Goal: Find specific page/section: Find specific page/section

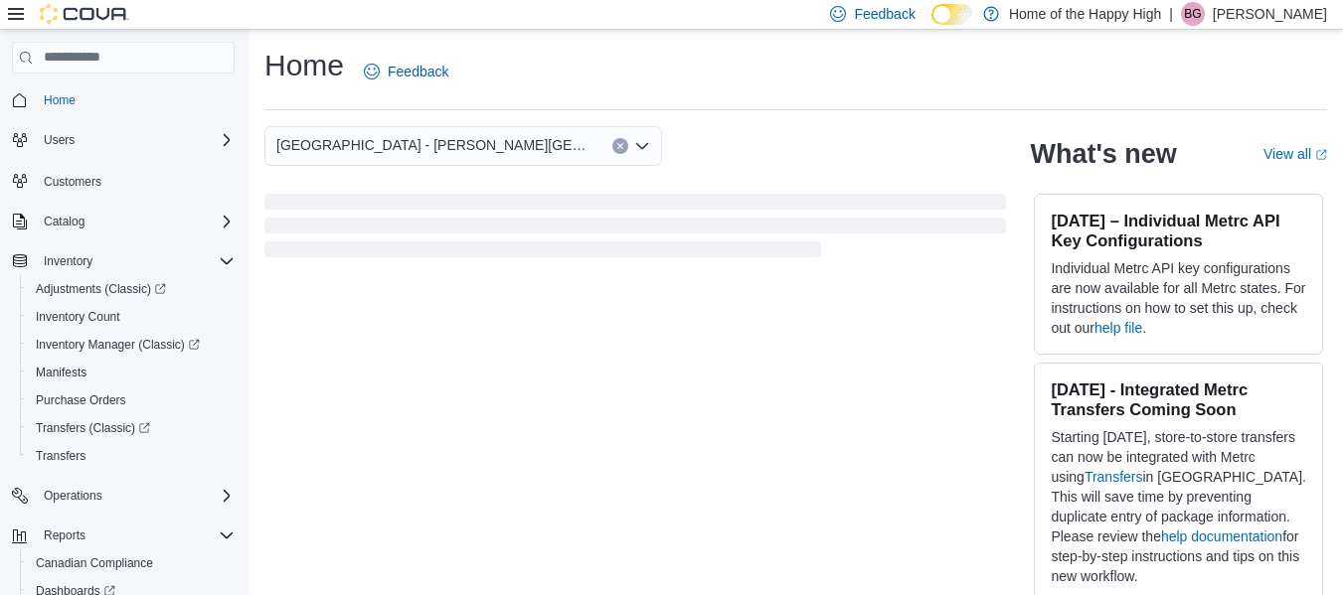
click at [12, 14] on icon at bounding box center [16, 14] width 16 height 12
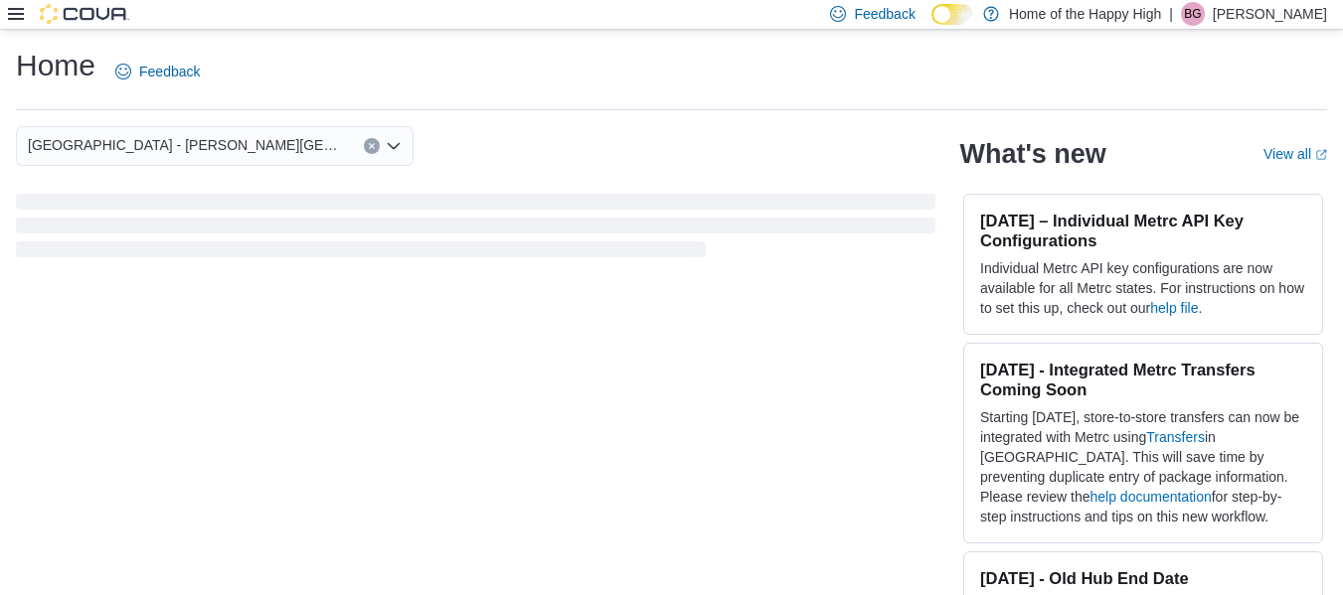
click at [12, 14] on icon at bounding box center [16, 14] width 16 height 12
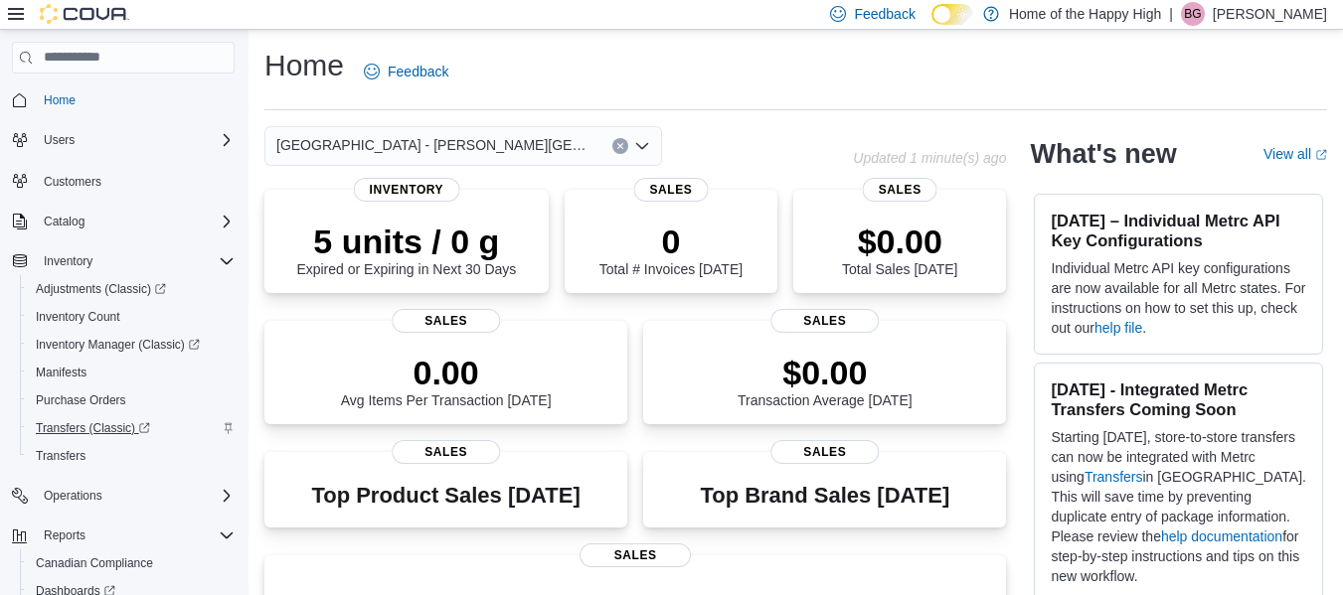
scroll to position [146, 0]
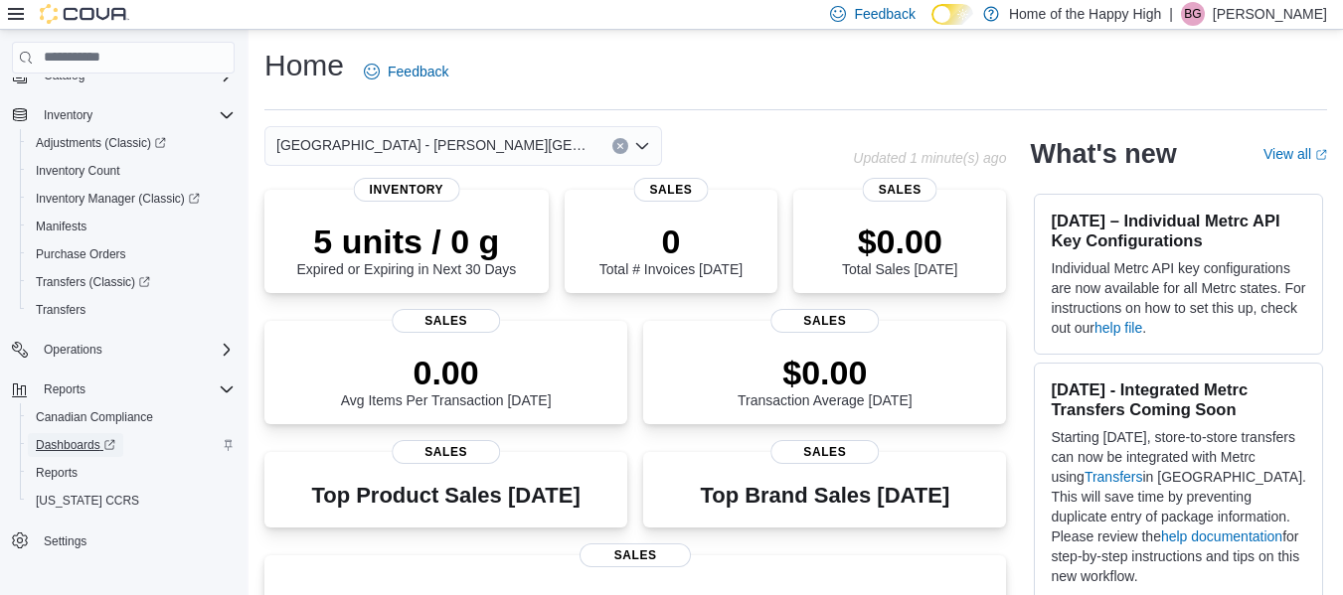
click at [57, 445] on span "Dashboards" at bounding box center [76, 445] width 80 height 16
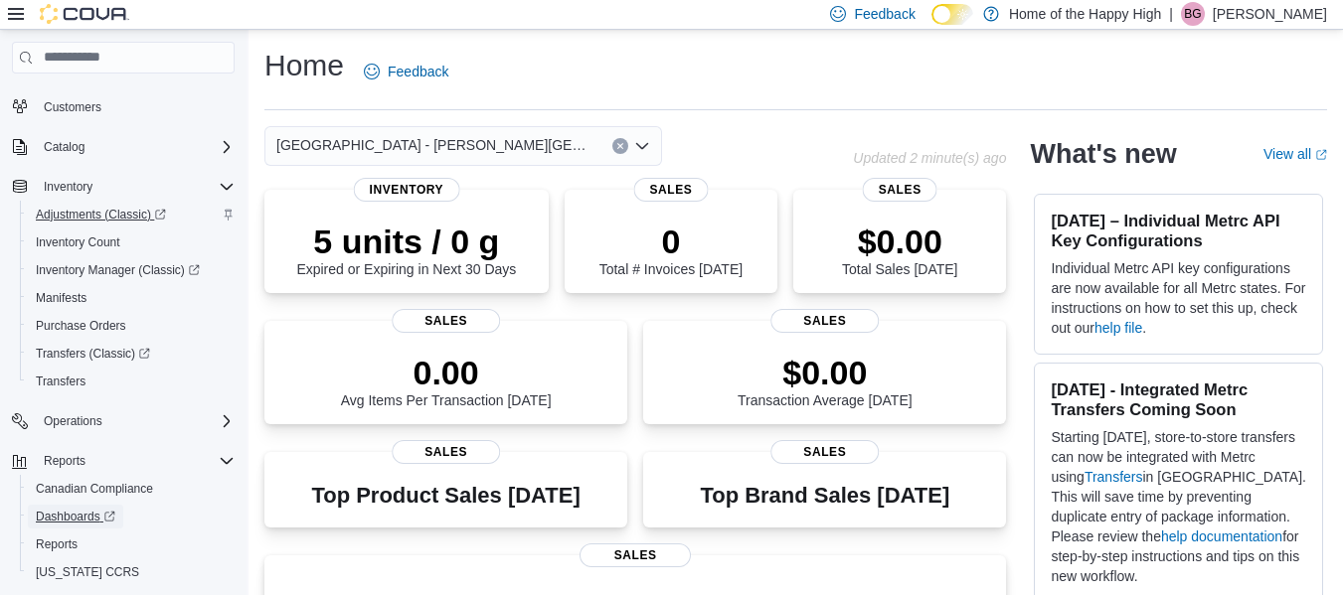
scroll to position [53, 0]
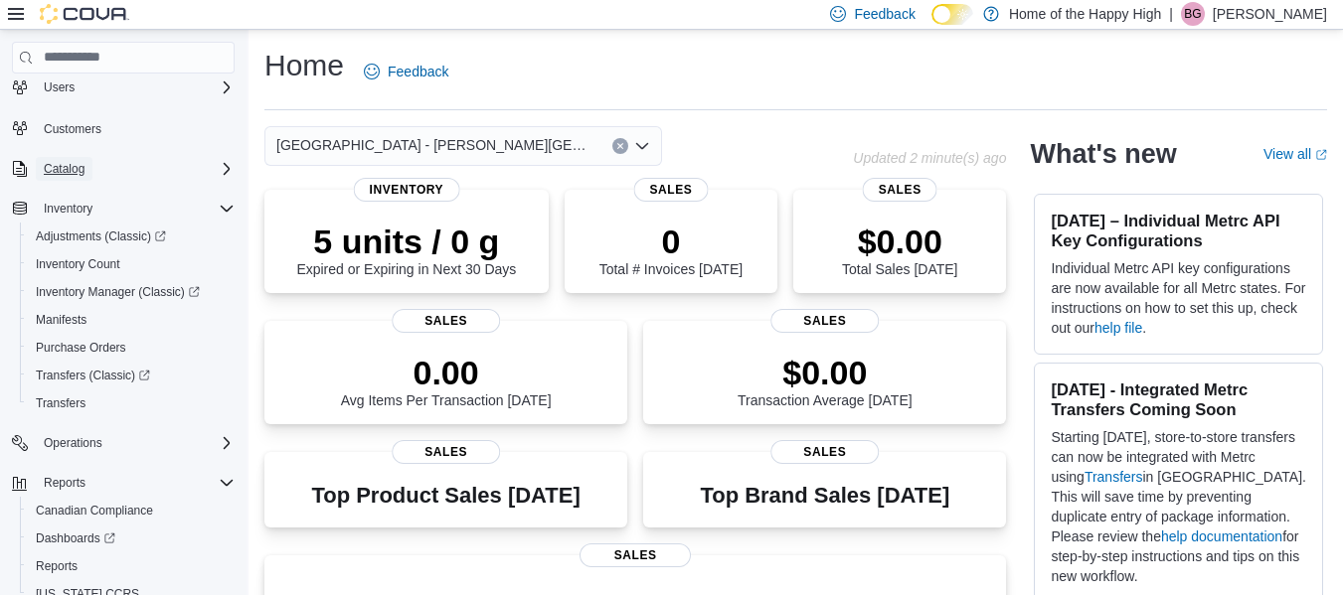
click at [77, 162] on span "Catalog" at bounding box center [64, 169] width 41 height 16
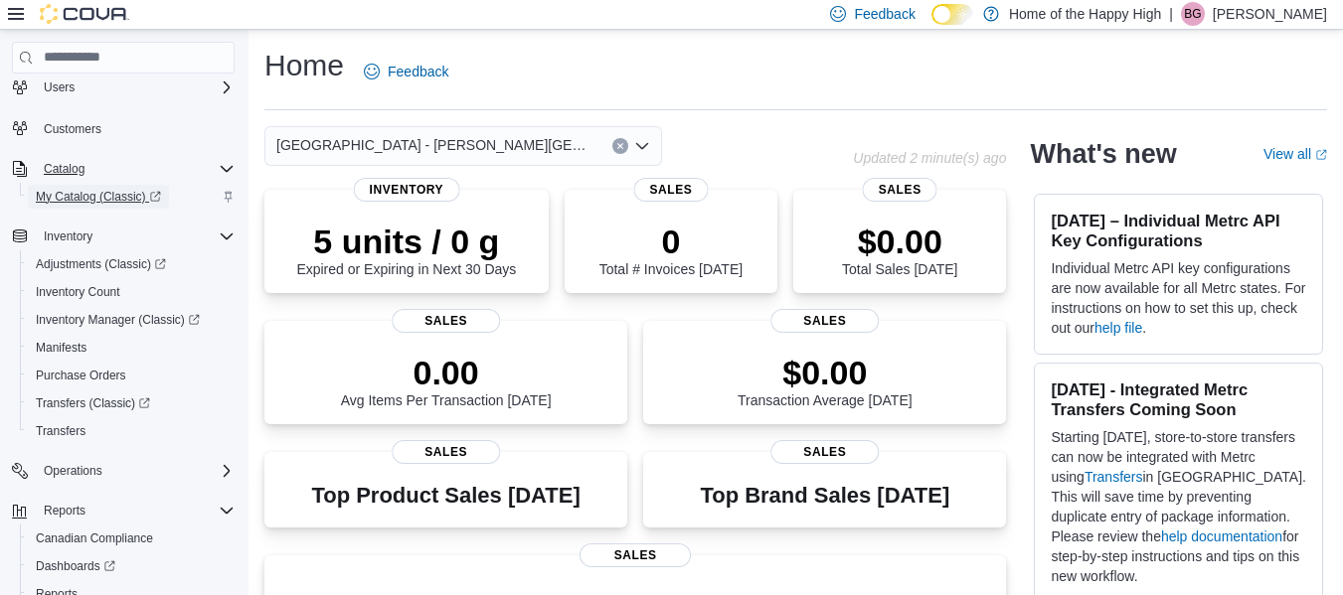
click at [86, 190] on span "My Catalog (Classic)" at bounding box center [98, 197] width 125 height 16
